Goal: Participate in discussion: Engage in conversation with other users on a specific topic

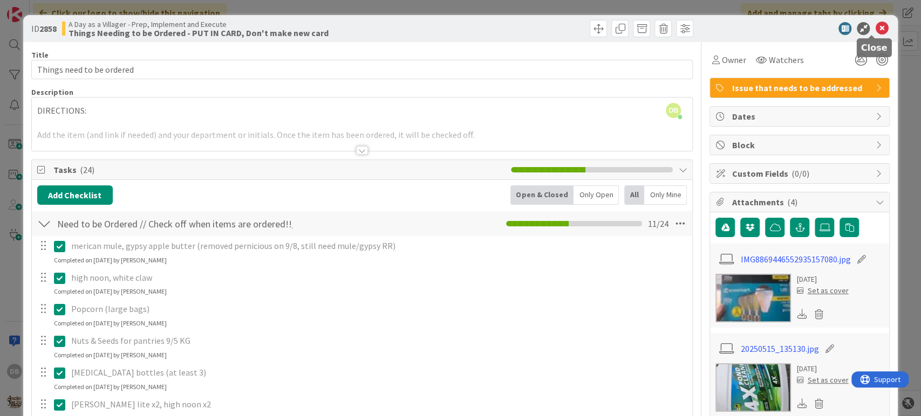
click at [876, 25] on icon at bounding box center [881, 28] width 13 height 13
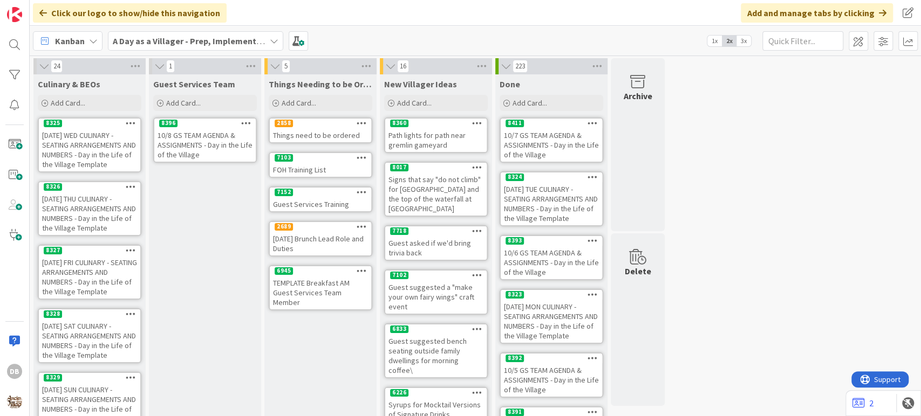
click at [199, 133] on div "10/8 GS TEAM AGENDA & ASSIGNMENTS - Day in the Life of the Village" at bounding box center [204, 144] width 101 height 33
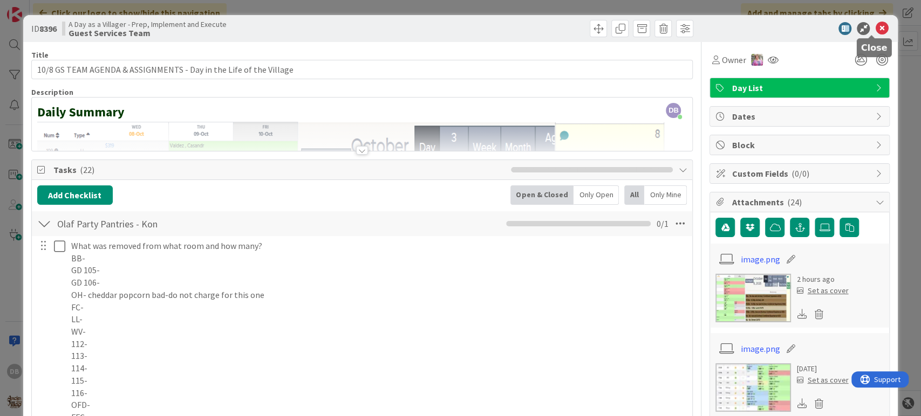
click at [875, 28] on icon at bounding box center [881, 28] width 13 height 13
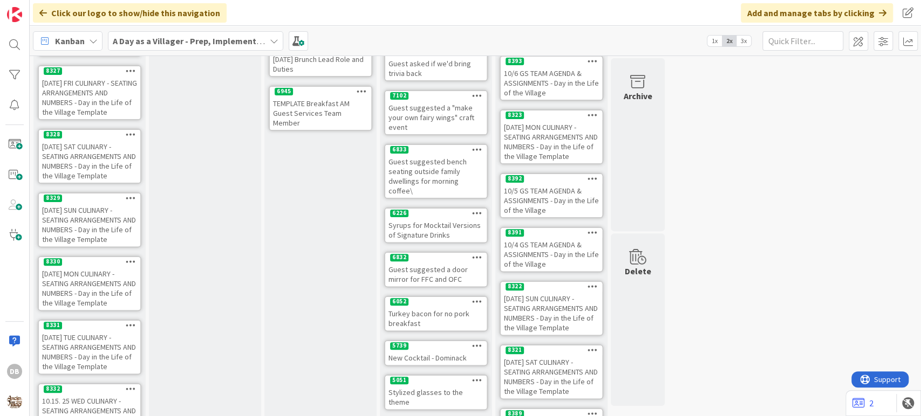
click at [553, 197] on div "10/5 GS TEAM AGENDA & ASSIGNMENTS - Day in the Life of the Village" at bounding box center [550, 200] width 101 height 33
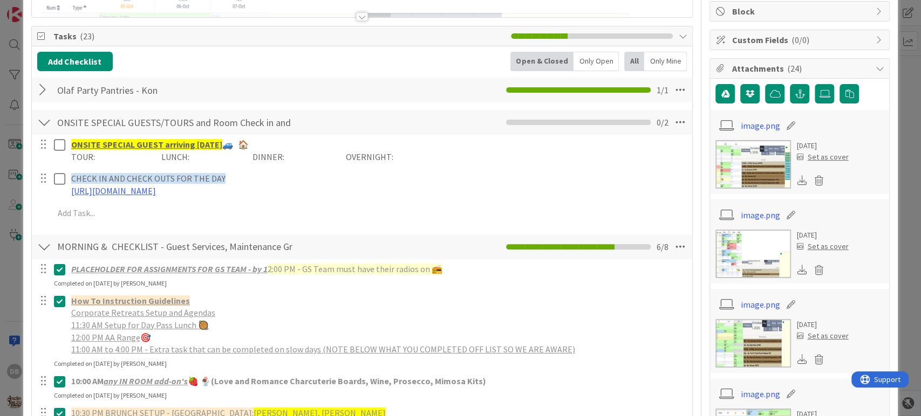
scroll to position [60, 0]
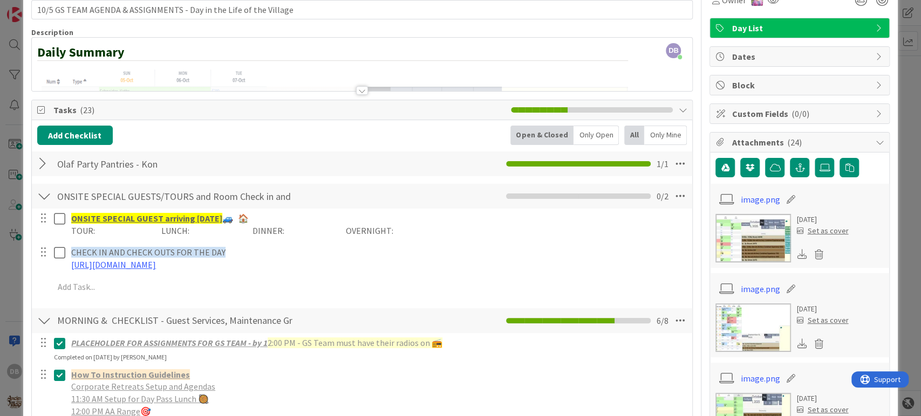
click at [37, 157] on div at bounding box center [44, 163] width 14 height 19
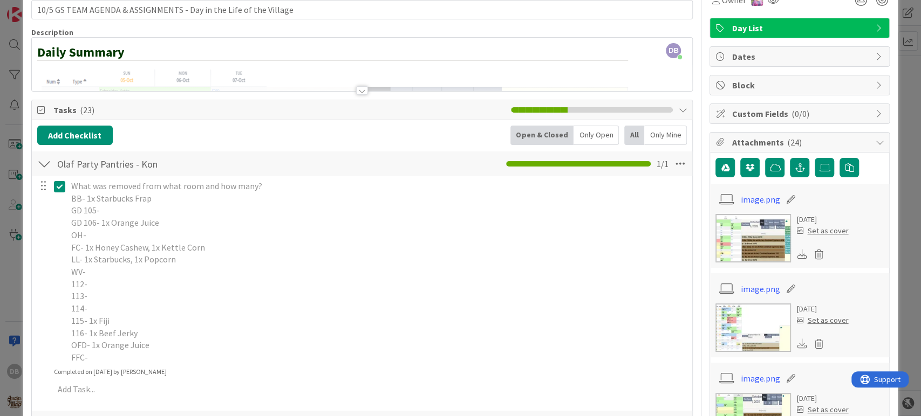
scroll to position [120, 0]
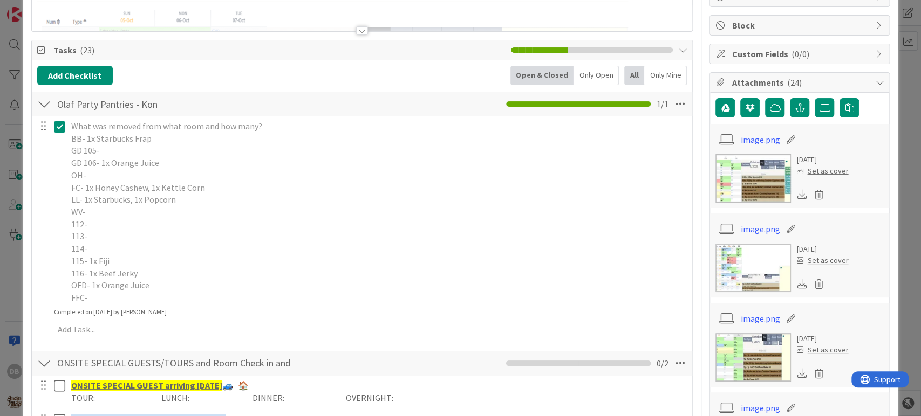
click at [43, 105] on div at bounding box center [44, 103] width 14 height 19
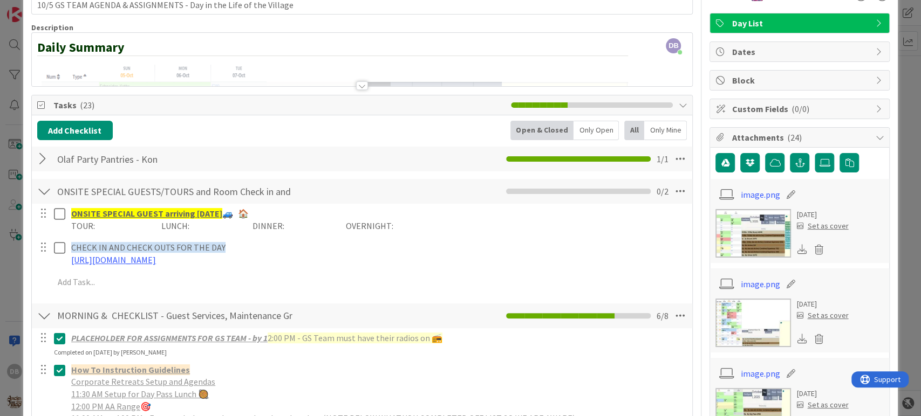
scroll to position [0, 0]
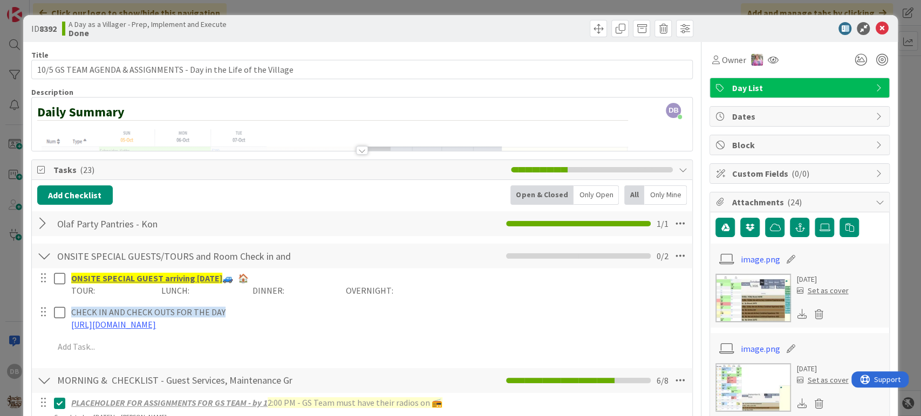
click at [875, 26] on icon at bounding box center [881, 28] width 13 height 13
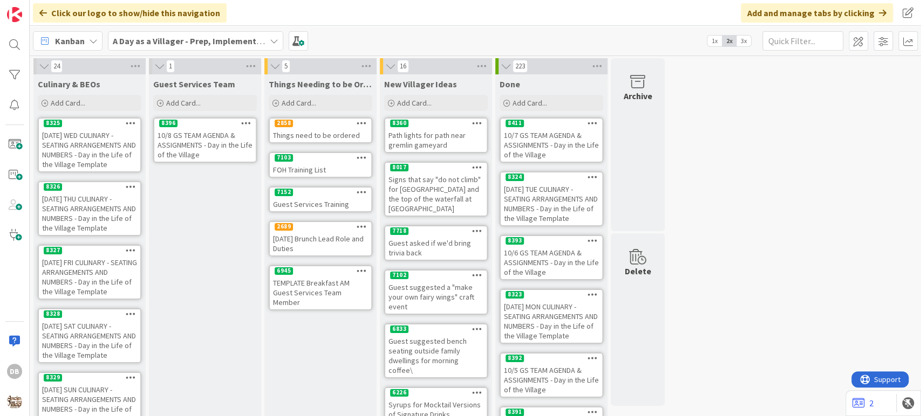
click at [193, 135] on div "10/8 GS TEAM AGENDA & ASSIGNMENTS - Day in the Life of the Village" at bounding box center [204, 144] width 101 height 33
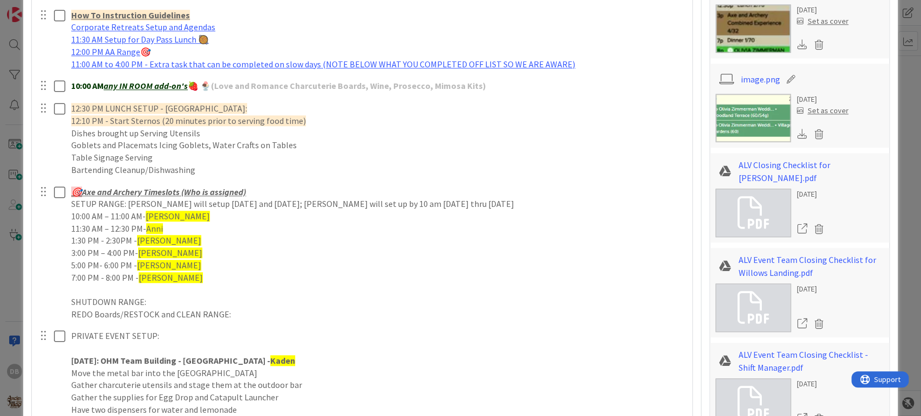
scroll to position [987, 0]
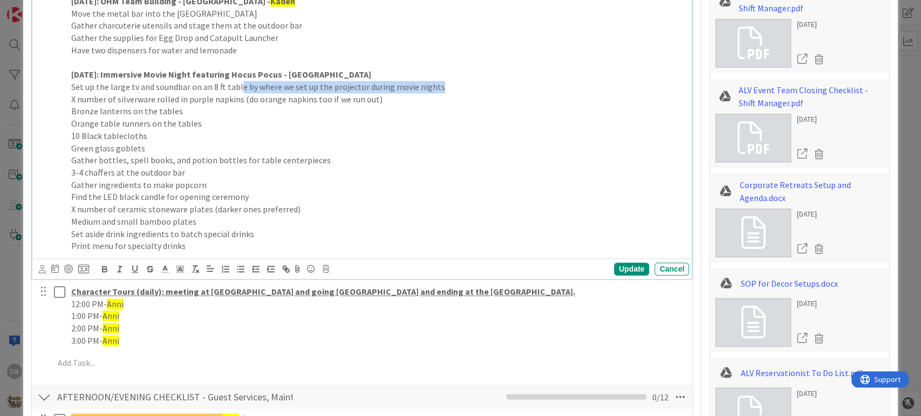
drag, startPoint x: 439, startPoint y: 81, endPoint x: 240, endPoint y: 91, distance: 199.8
click at [240, 91] on p "Set up the large tv and soundbar on an 8 ft table by where we set up the projec…" at bounding box center [377, 87] width 613 height 12
click at [281, 84] on p "Set up the large tv and soundbar on an 8 ft table by where we set up the projec…" at bounding box center [377, 87] width 613 height 12
drag, startPoint x: 438, startPoint y: 85, endPoint x: 52, endPoint y: 81, distance: 386.1
click at [52, 81] on div "PRIVATE EVENT SETUP: [DATE]: OHM Team Building - Yeti Cave - Kaden Move the met…" at bounding box center [363, 111] width 652 height 288
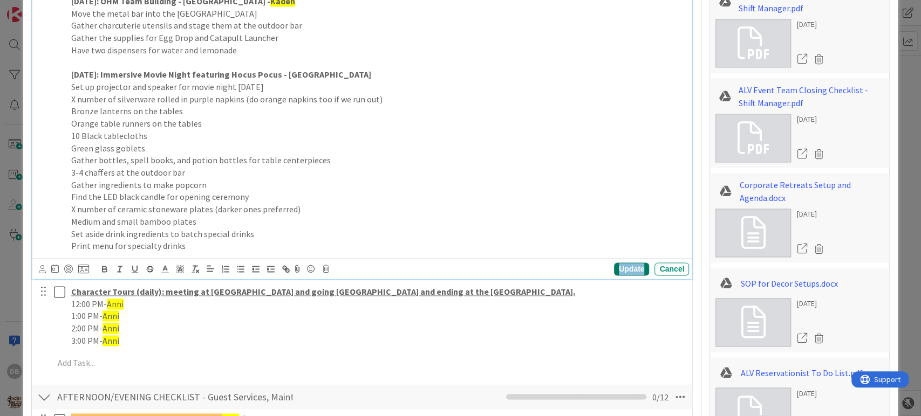
click at [618, 265] on div "Update" at bounding box center [631, 269] width 35 height 13
